Goal: Task Accomplishment & Management: Use online tool/utility

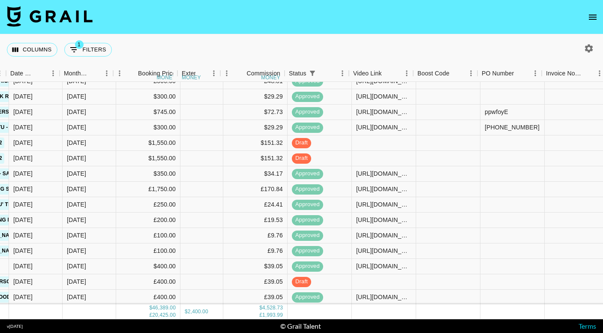
scroll to position [1564, 483]
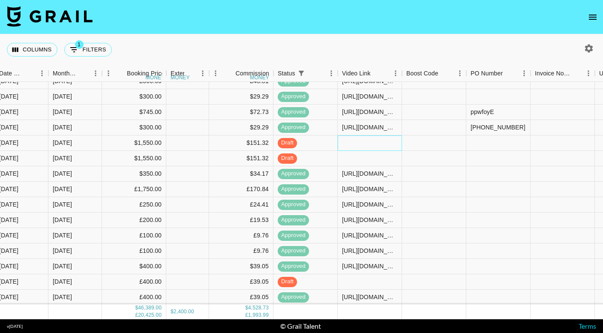
click at [366, 143] on div at bounding box center [370, 142] width 64 height 15
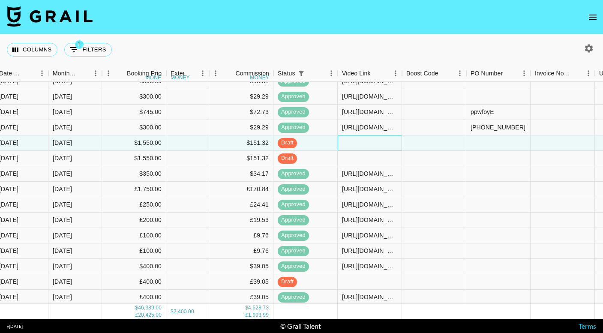
click at [366, 143] on div at bounding box center [370, 142] width 64 height 15
type input "[URL][DOMAIN_NAME][PHONE_NUMBER]"
click at [380, 158] on div at bounding box center [370, 158] width 64 height 15
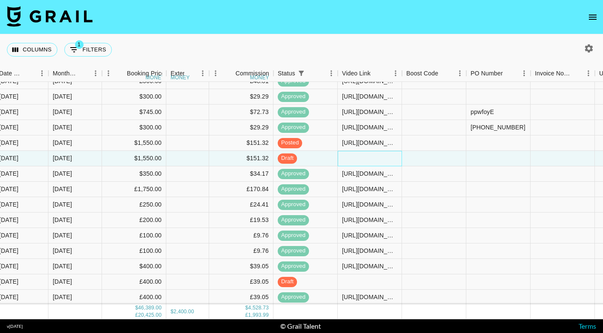
click at [380, 158] on div at bounding box center [370, 158] width 64 height 15
type input "[URL][DOMAIN_NAME]"
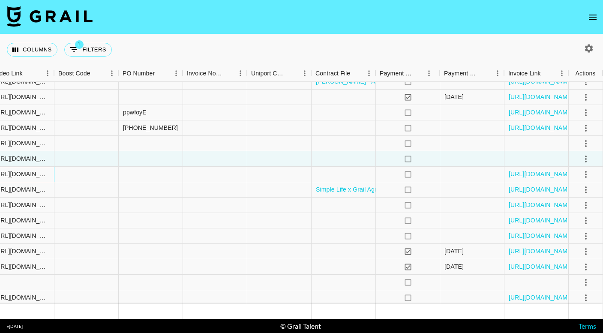
scroll to position [1564, 830]
click at [584, 145] on icon "select merge strategy" at bounding box center [586, 143] width 10 height 10
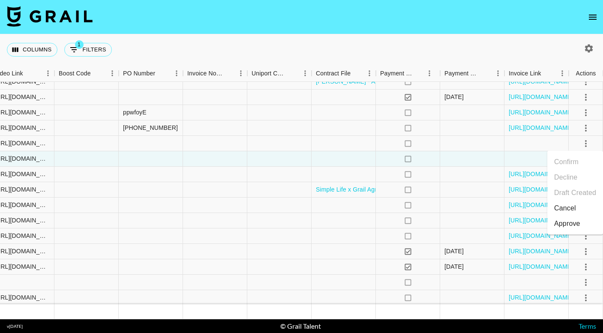
click at [567, 224] on div "Approve" at bounding box center [567, 224] width 26 height 10
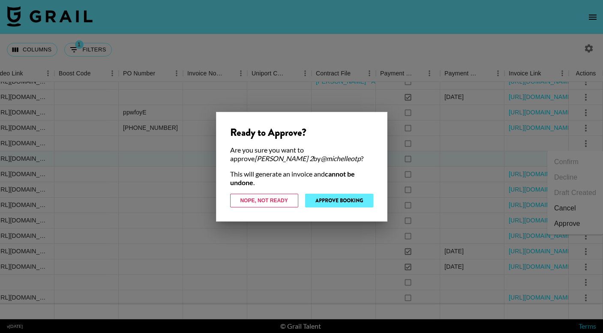
click at [359, 198] on button "Approve Booking" at bounding box center [339, 201] width 68 height 14
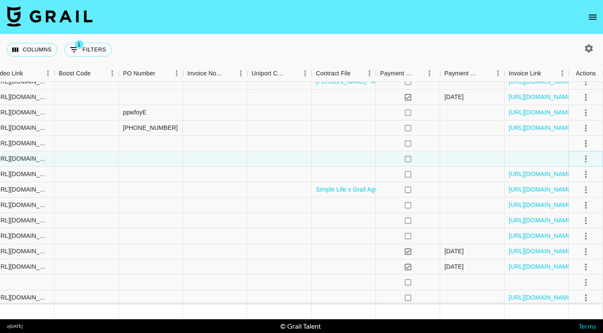
click at [582, 160] on icon "select merge strategy" at bounding box center [586, 159] width 10 height 10
click at [560, 237] on div "Approve" at bounding box center [567, 239] width 26 height 10
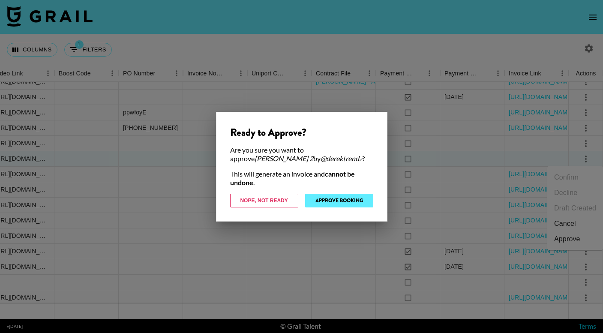
click at [355, 196] on button "Approve Booking" at bounding box center [339, 201] width 68 height 14
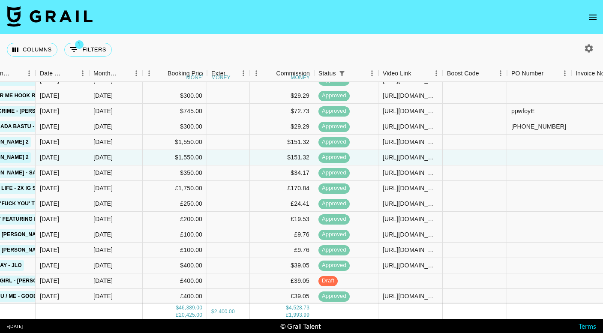
scroll to position [1565, 442]
click at [403, 284] on div at bounding box center [410, 280] width 64 height 15
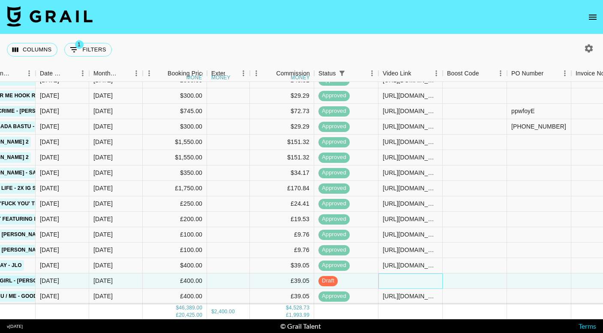
click at [403, 284] on div at bounding box center [410, 280] width 64 height 15
type input "[URL][DOMAIN_NAME][DOMAIN_NAME][PERSON_NAME]"
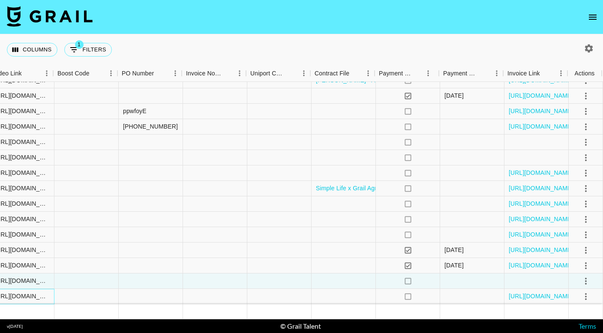
scroll to position [1565, 830]
click at [586, 279] on icon "select merge strategy" at bounding box center [586, 281] width 10 height 10
click at [568, 262] on div "Approve" at bounding box center [567, 263] width 26 height 10
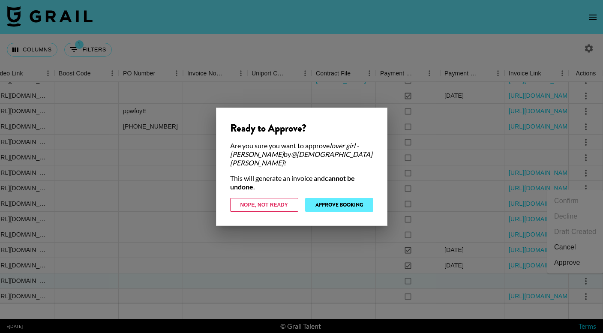
click at [362, 200] on button "Approve Booking" at bounding box center [339, 205] width 68 height 14
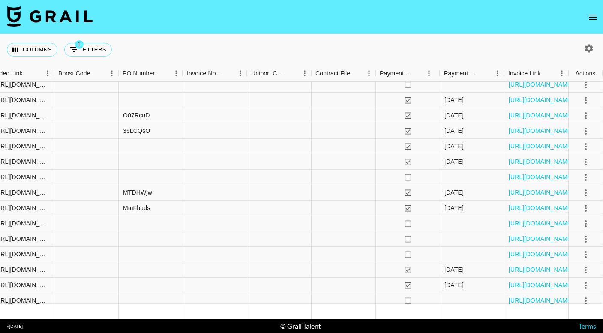
scroll to position [744, 830]
click at [533, 254] on link "[URL][DOMAIN_NAME]" at bounding box center [541, 254] width 65 height 9
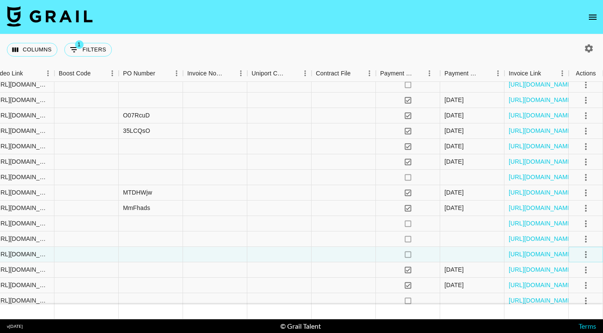
click at [585, 252] on icon "select merge strategy" at bounding box center [586, 254] width 10 height 10
click at [576, 222] on li "Cancel" at bounding box center [575, 220] width 56 height 15
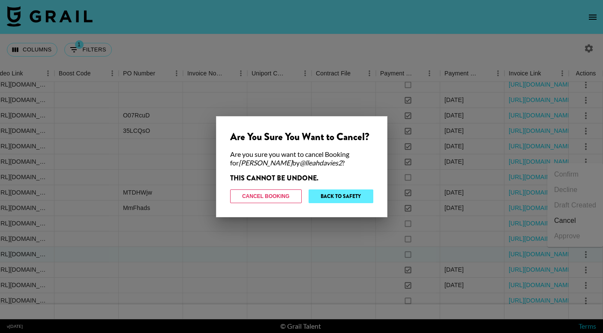
click at [343, 197] on button "Back to Safety" at bounding box center [341, 196] width 65 height 14
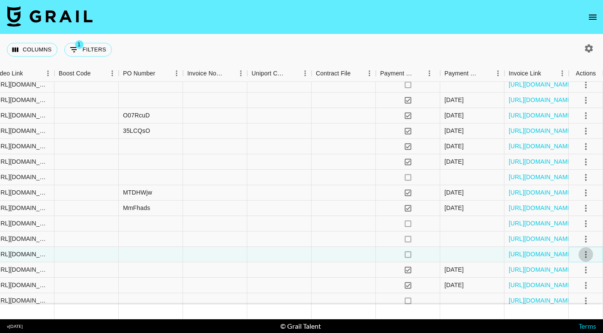
click at [584, 253] on icon "select merge strategy" at bounding box center [586, 254] width 10 height 10
click at [567, 222] on li "Cancel" at bounding box center [575, 220] width 56 height 15
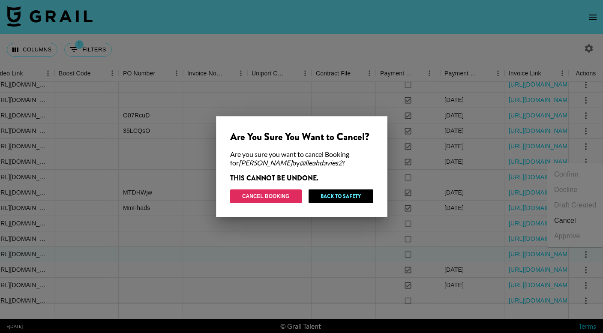
click at [282, 194] on button "Cancel Booking" at bounding box center [266, 196] width 72 height 14
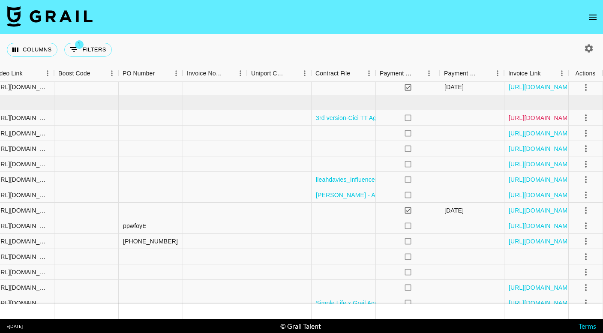
scroll to position [1435, 830]
click at [534, 114] on link "[URL][DOMAIN_NAME]" at bounding box center [541, 118] width 65 height 9
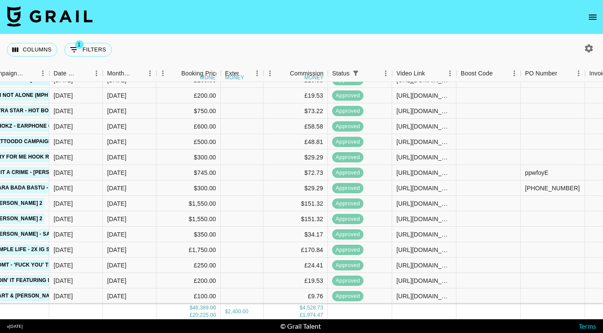
scroll to position [1489, 429]
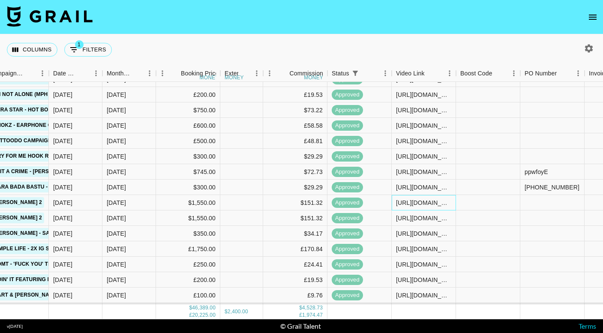
click at [415, 204] on div "[URL][DOMAIN_NAME][PHONE_NUMBER]" at bounding box center [423, 202] width 55 height 9
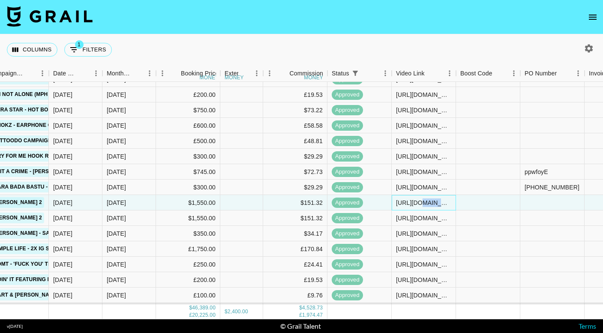
click at [415, 204] on div "[URL][DOMAIN_NAME][PHONE_NUMBER]" at bounding box center [423, 202] width 55 height 9
click at [415, 204] on input "[URL][DOMAIN_NAME][PHONE_NUMBER]" at bounding box center [423, 202] width 63 height 7
